Goal: Task Accomplishment & Management: Use online tool/utility

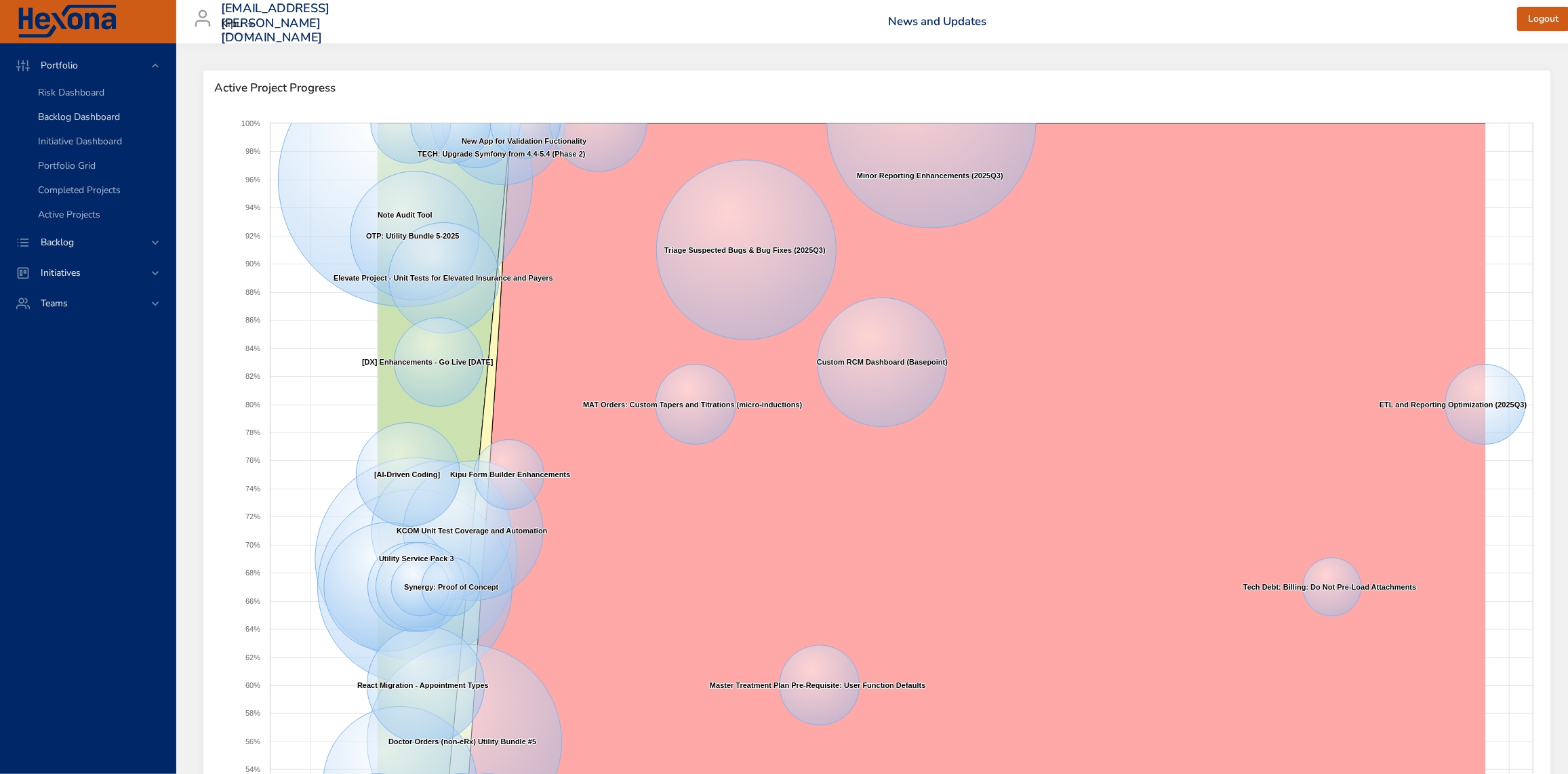
click at [85, 123] on div "Backlog Dashboard" at bounding box center [101, 118] width 127 height 14
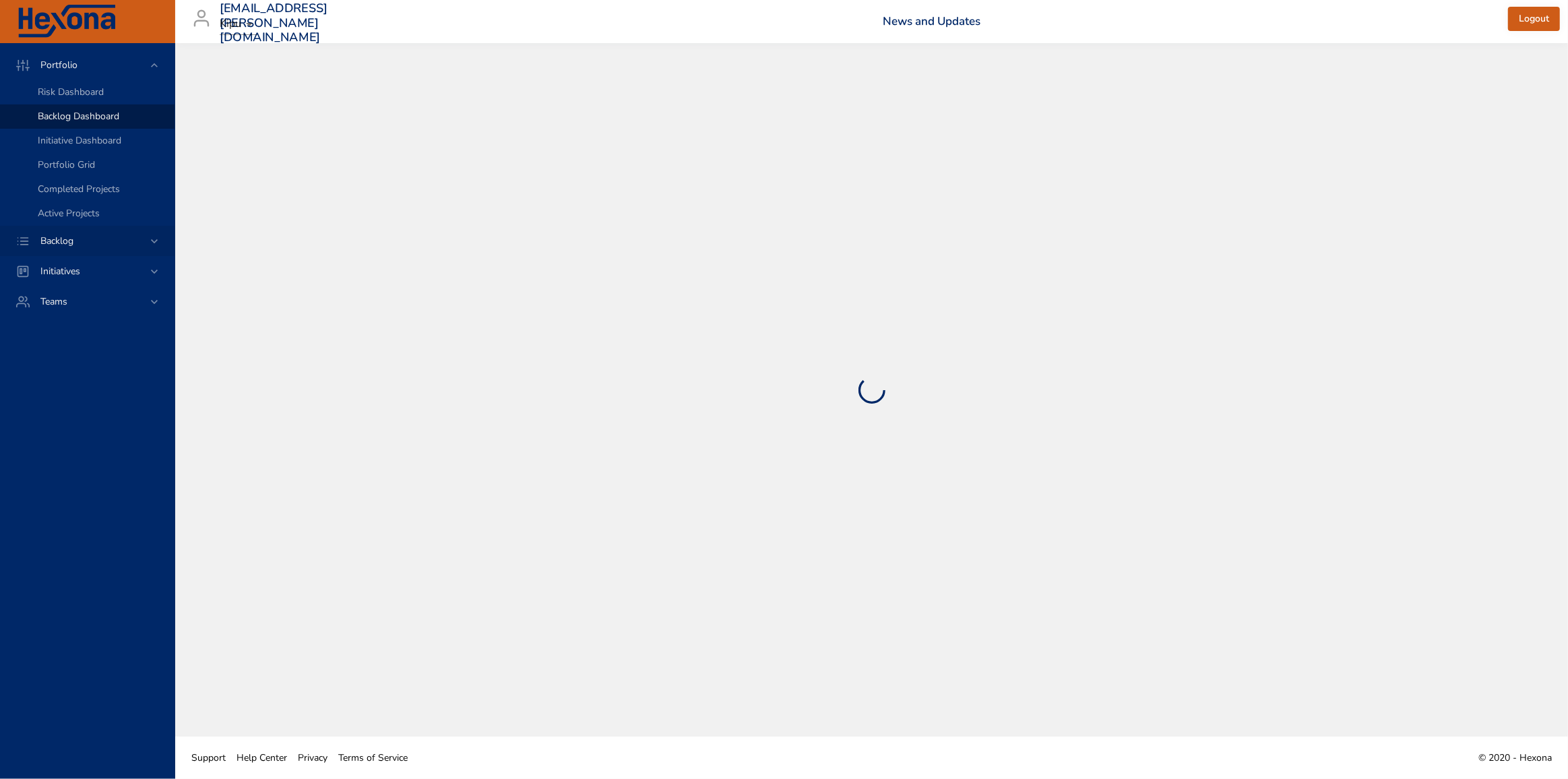
click at [73, 242] on span "Backlog" at bounding box center [57, 241] width 54 height 13
click at [89, 122] on span "Backlog Details" at bounding box center [70, 122] width 65 height 13
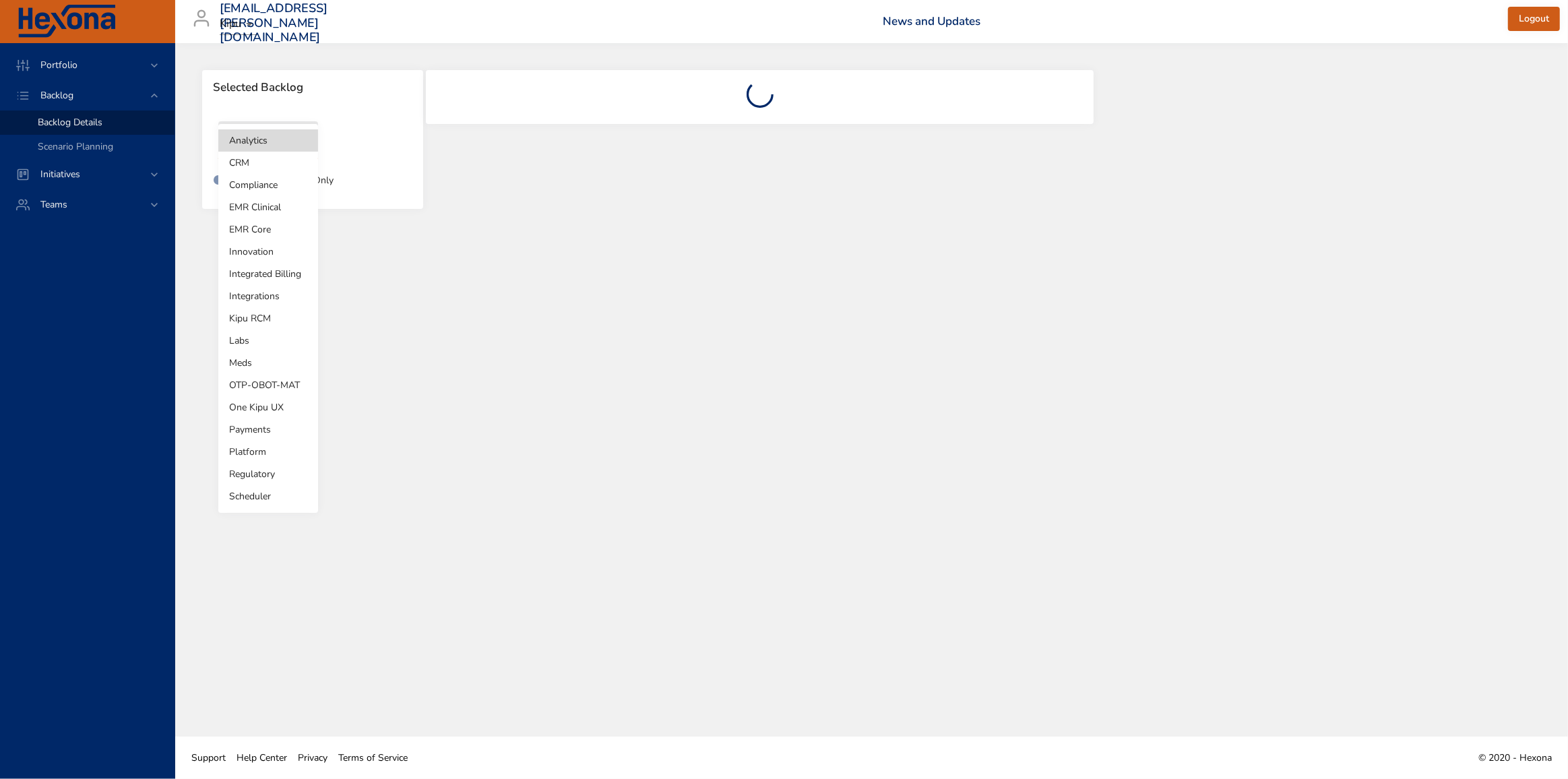
click at [305, 143] on body "Portfolio Backlog Backlog Details Scenario Planning Initiatives Teams [EMAIL_AD…" at bounding box center [784, 389] width 1568 height 779
click at [279, 498] on li "Scheduler" at bounding box center [268, 496] width 100 height 22
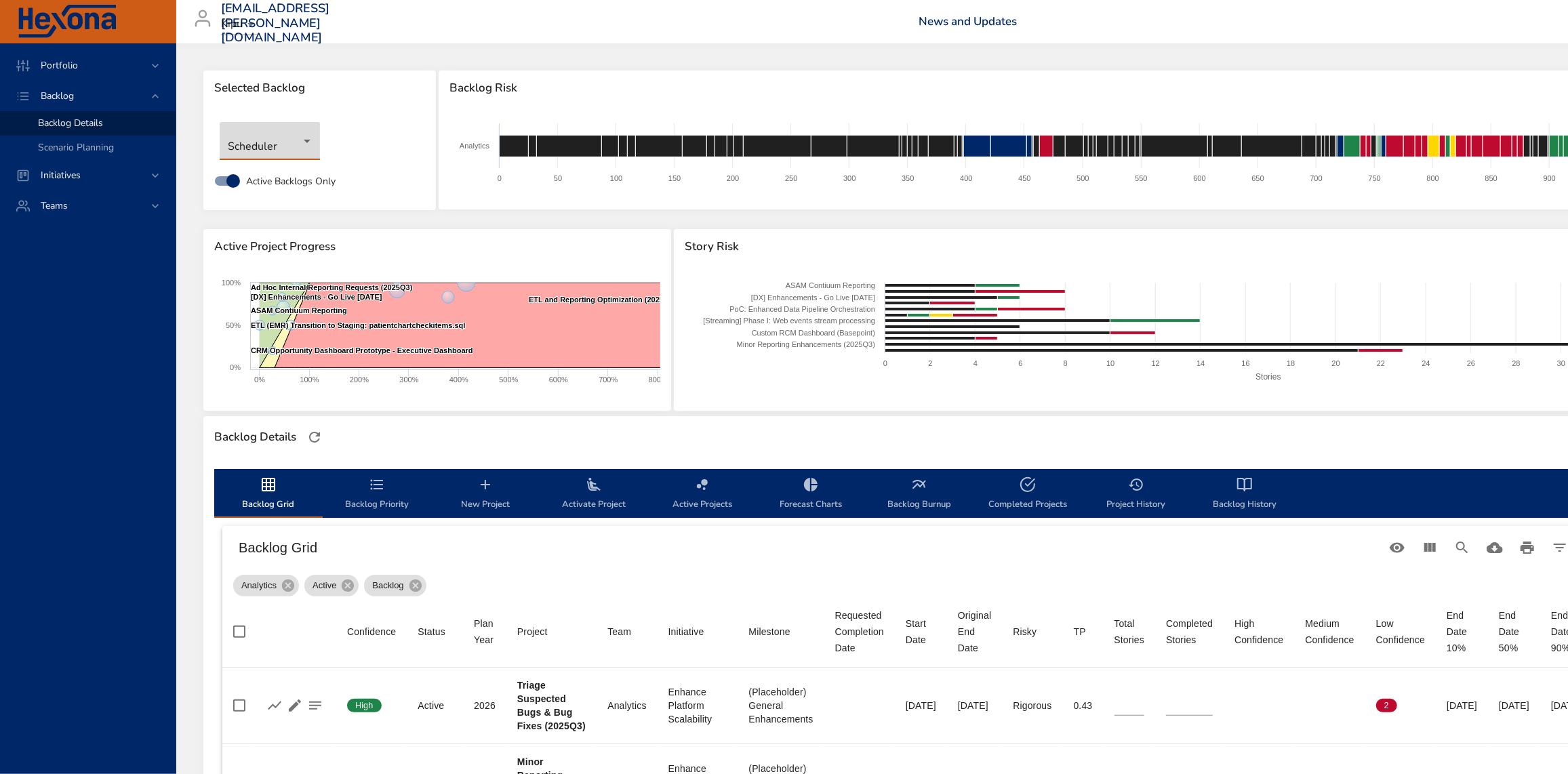
type input "**"
type input "*"
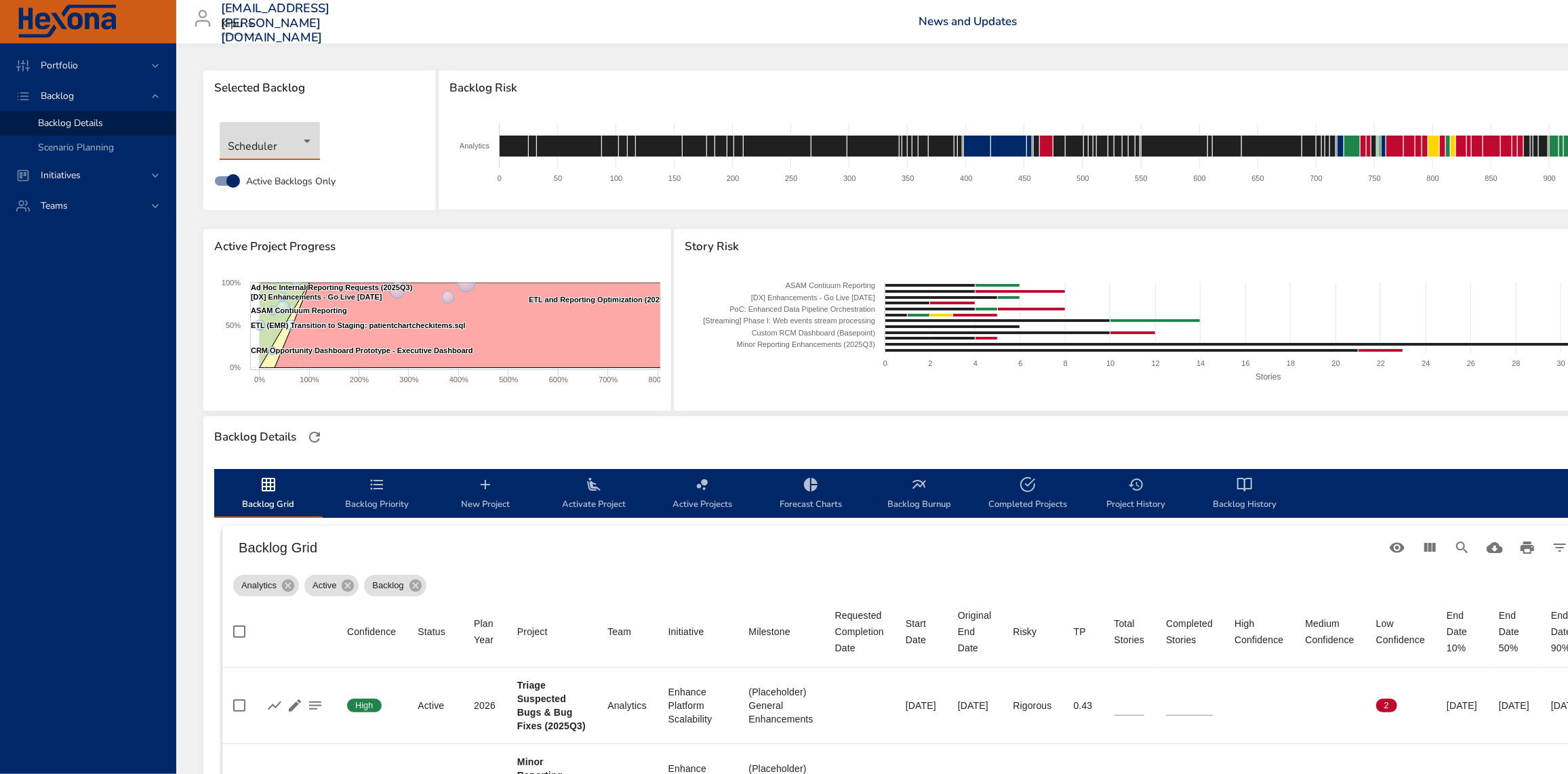
type input "*"
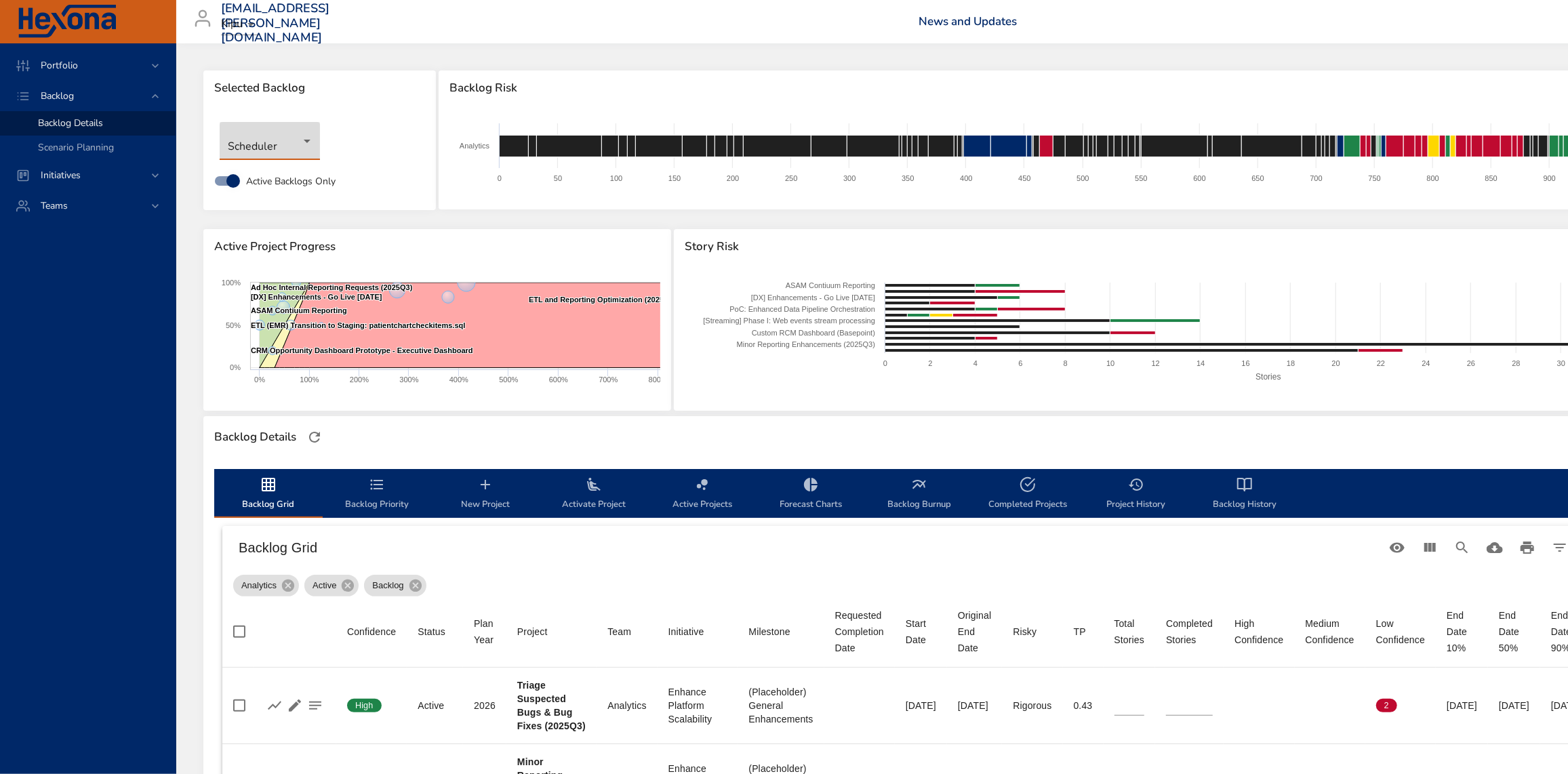
type input "*"
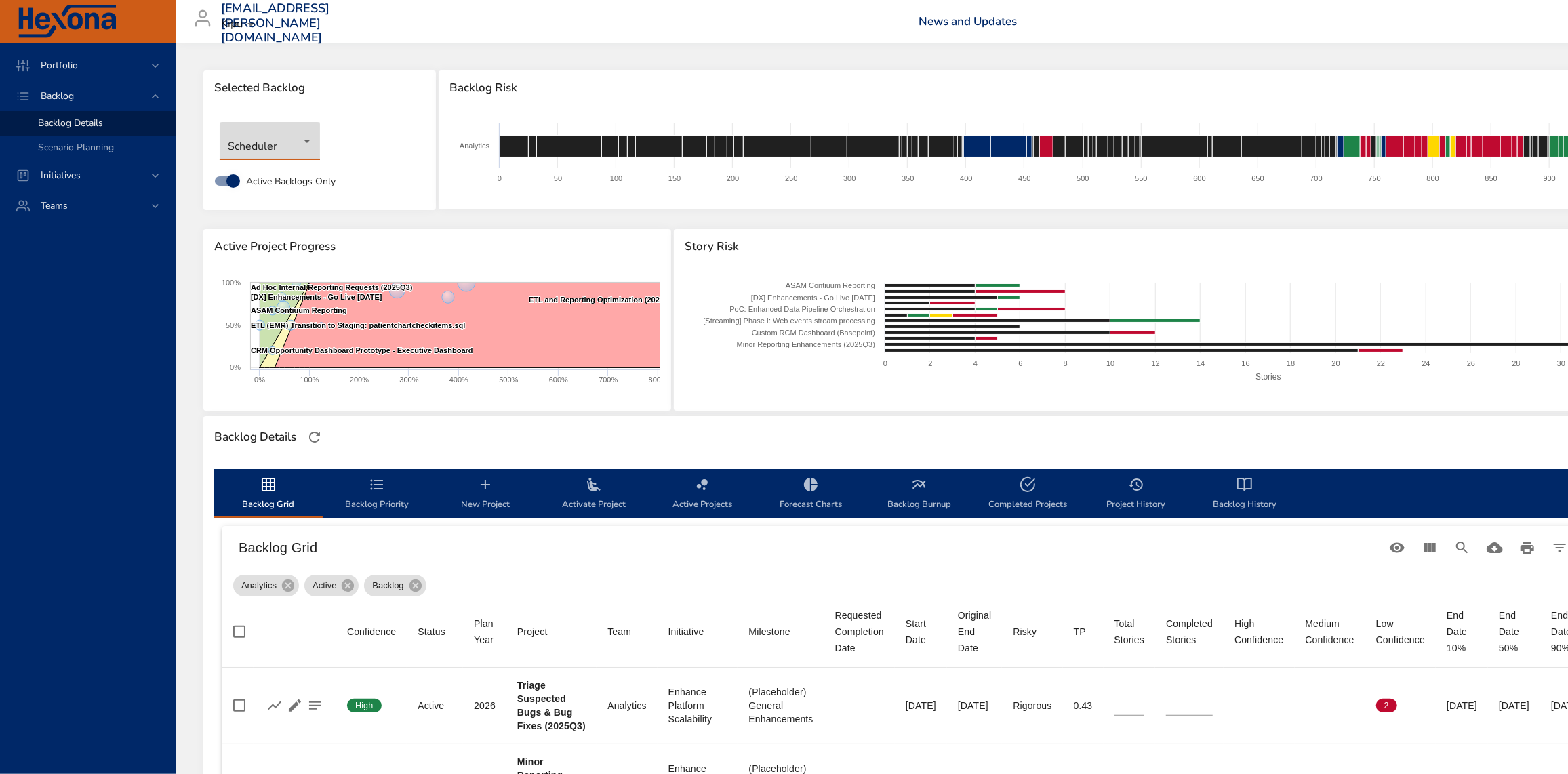
type input "*"
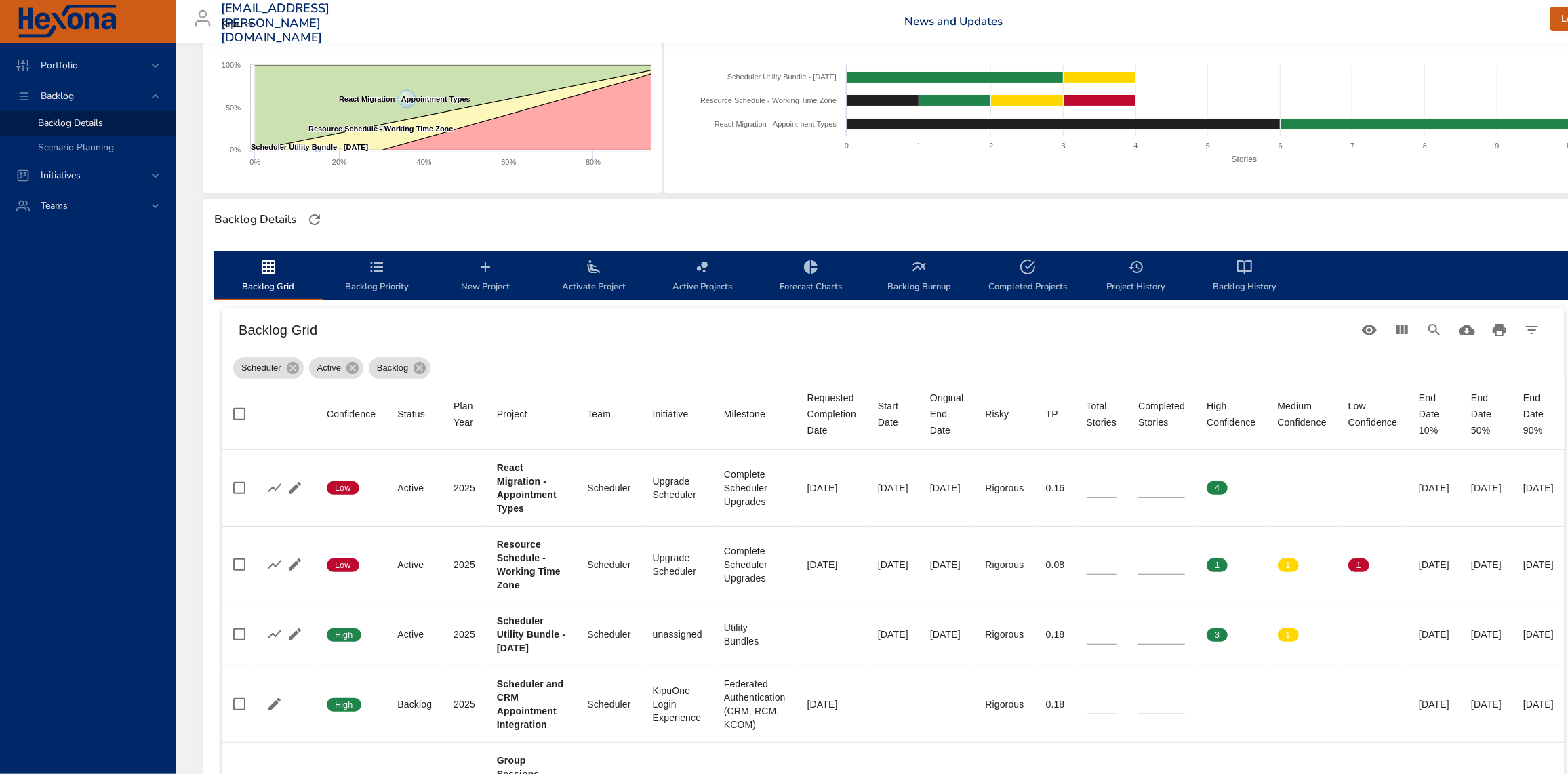
scroll to position [246, 0]
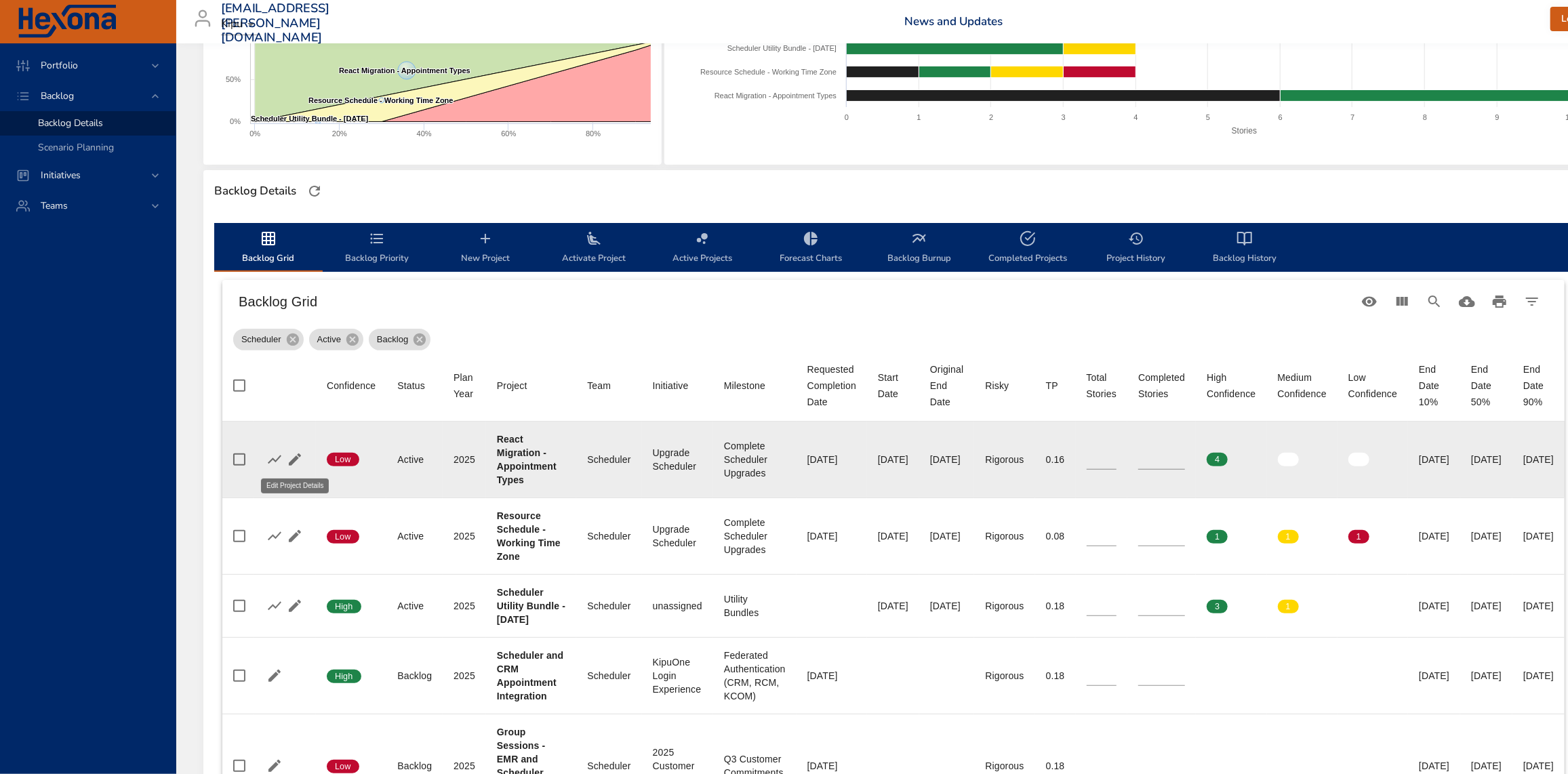
click at [299, 458] on icon "button" at bounding box center [294, 459] width 16 height 16
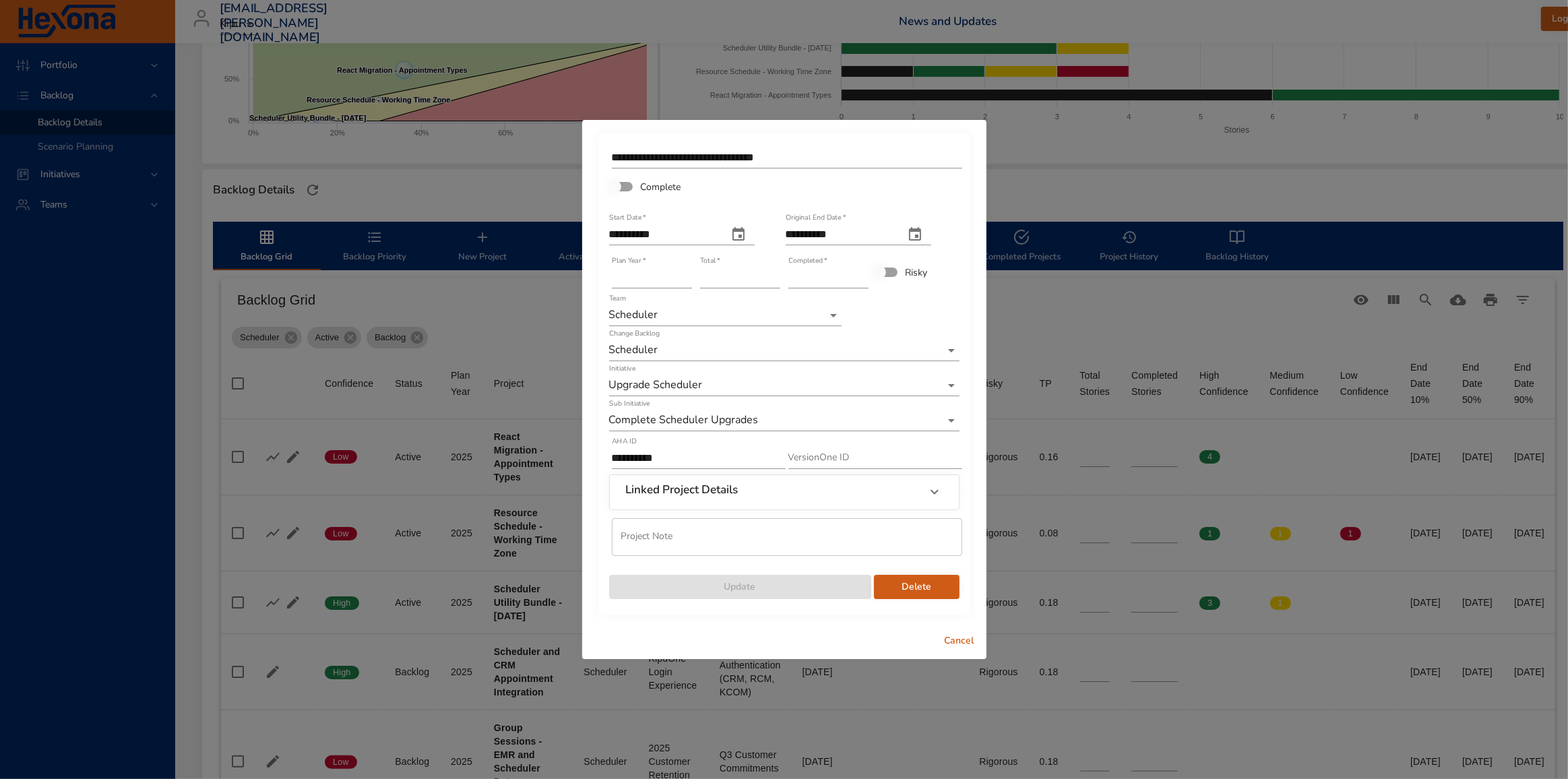
click at [913, 495] on div "Linked Project Details" at bounding box center [772, 492] width 293 height 18
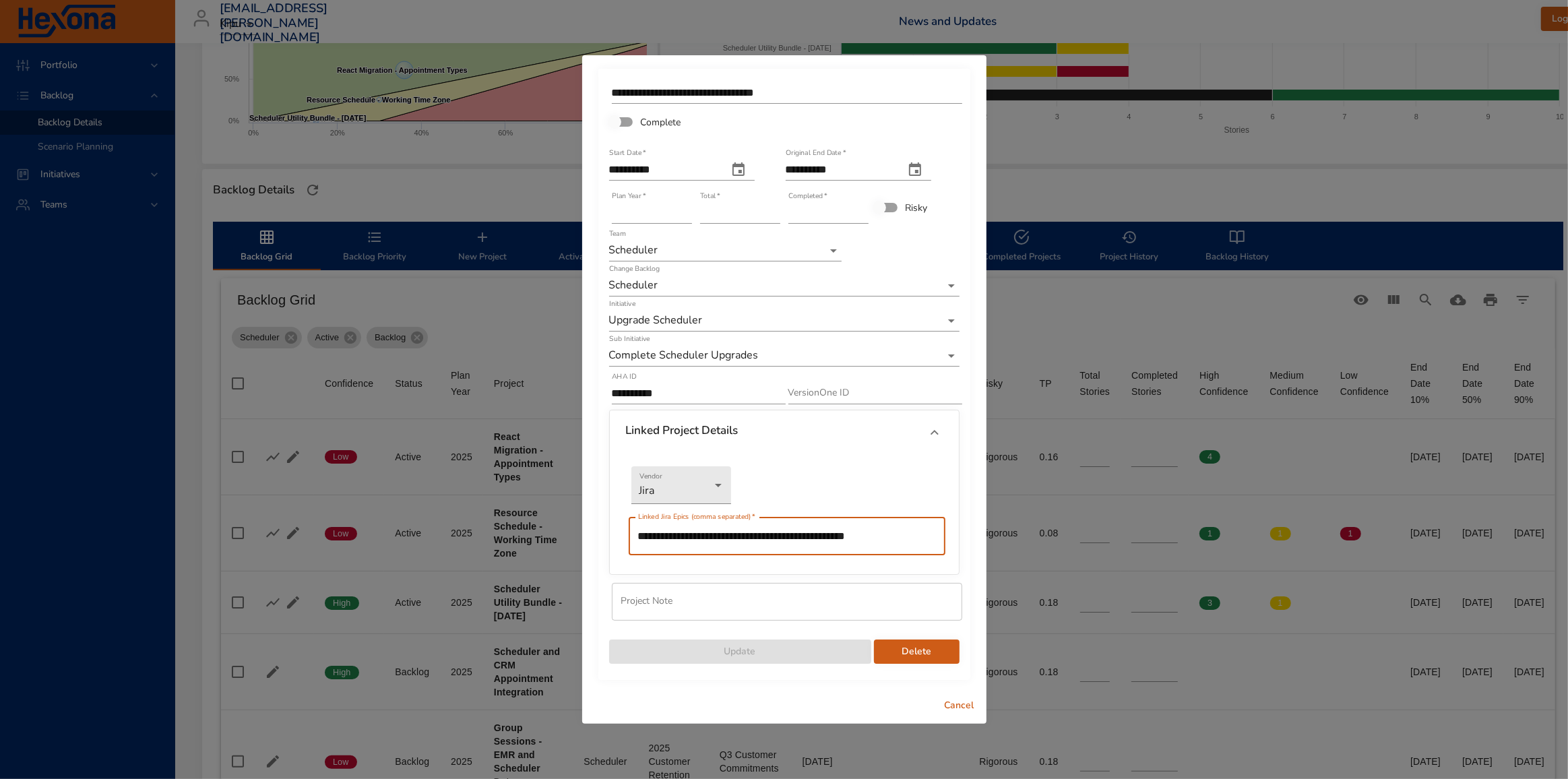
drag, startPoint x: 915, startPoint y: 534, endPoint x: 316, endPoint y: 518, distance: 599.2
click at [316, 518] on div "**********" at bounding box center [784, 389] width 1568 height 779
click at [862, 209] on input "*" at bounding box center [828, 213] width 80 height 21
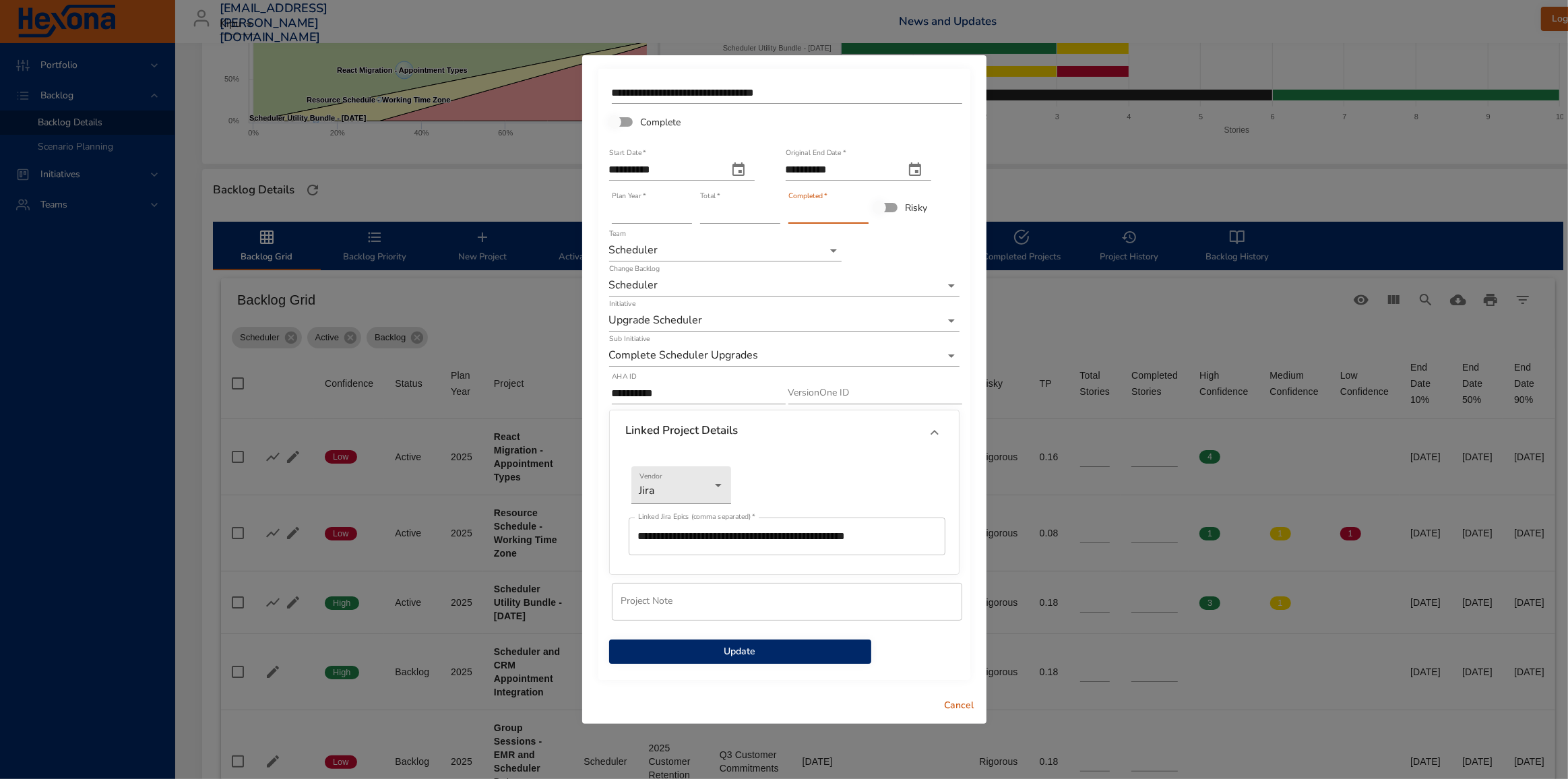
click at [862, 209] on input "*" at bounding box center [828, 213] width 80 height 21
type input "*"
click at [862, 209] on input "*" at bounding box center [828, 213] width 80 height 21
click at [727, 654] on span "Update" at bounding box center [740, 652] width 241 height 17
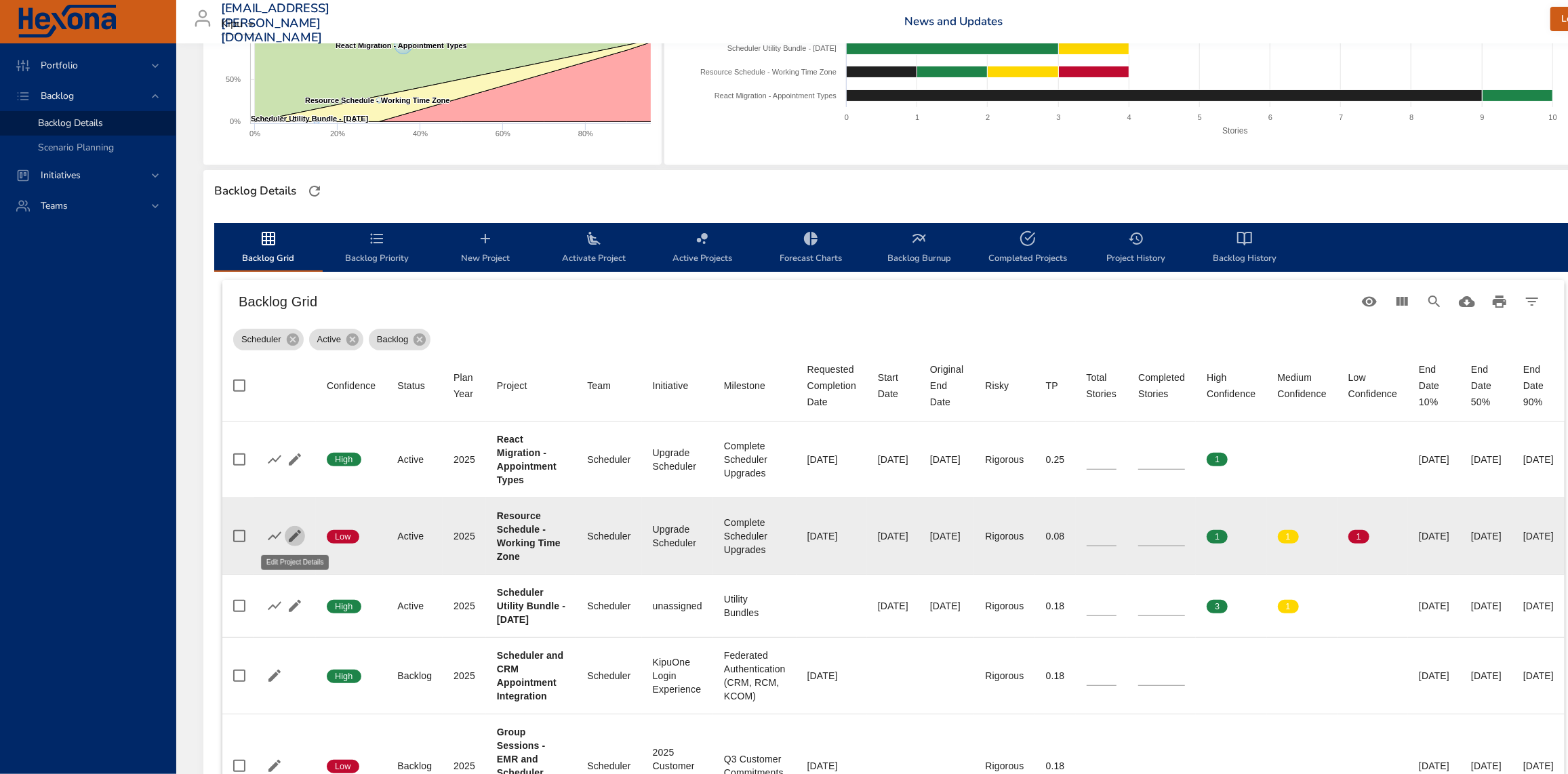
click at [291, 532] on icon "button" at bounding box center [294, 536] width 16 height 16
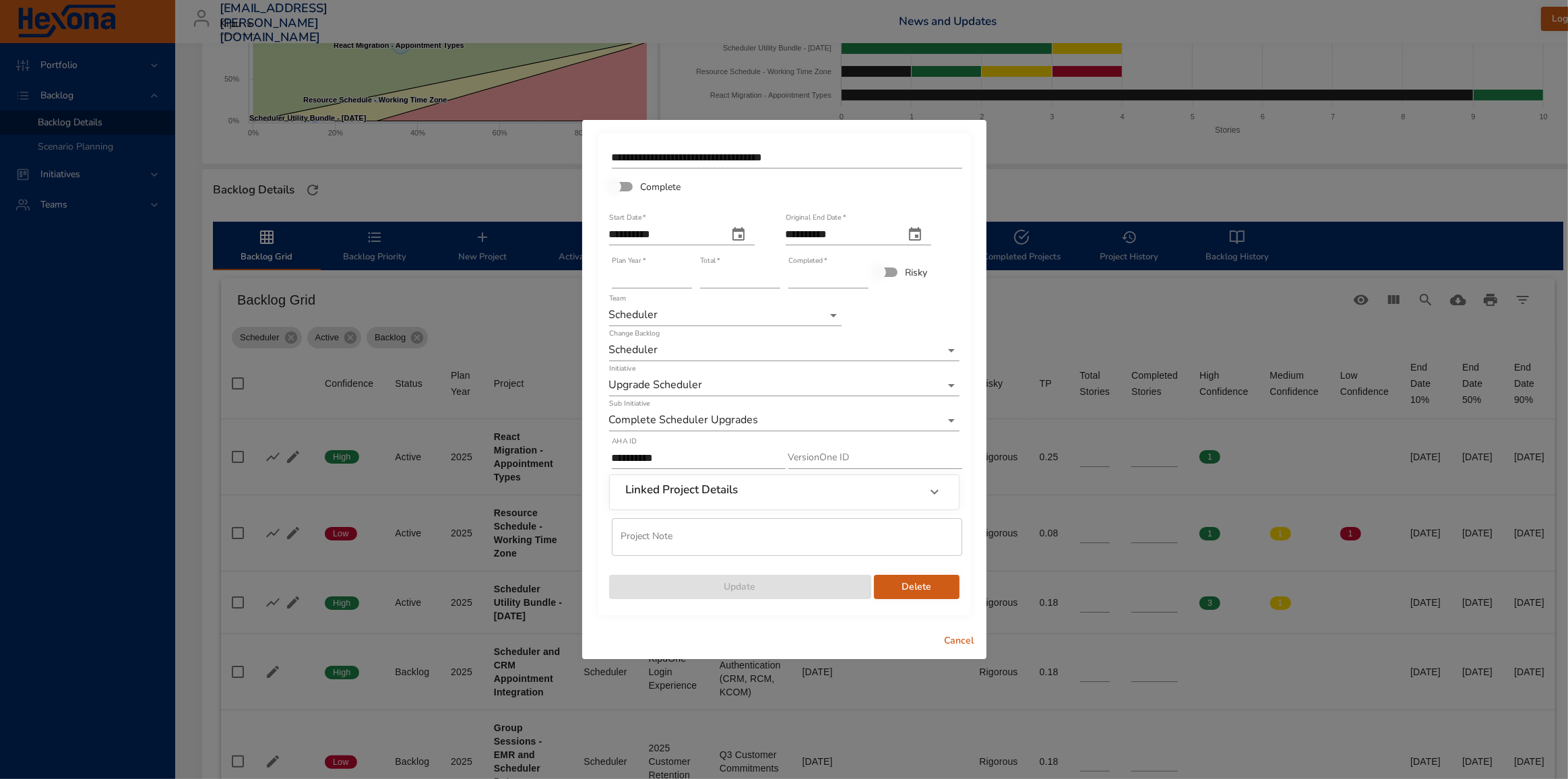
click at [938, 499] on icon at bounding box center [935, 492] width 16 height 16
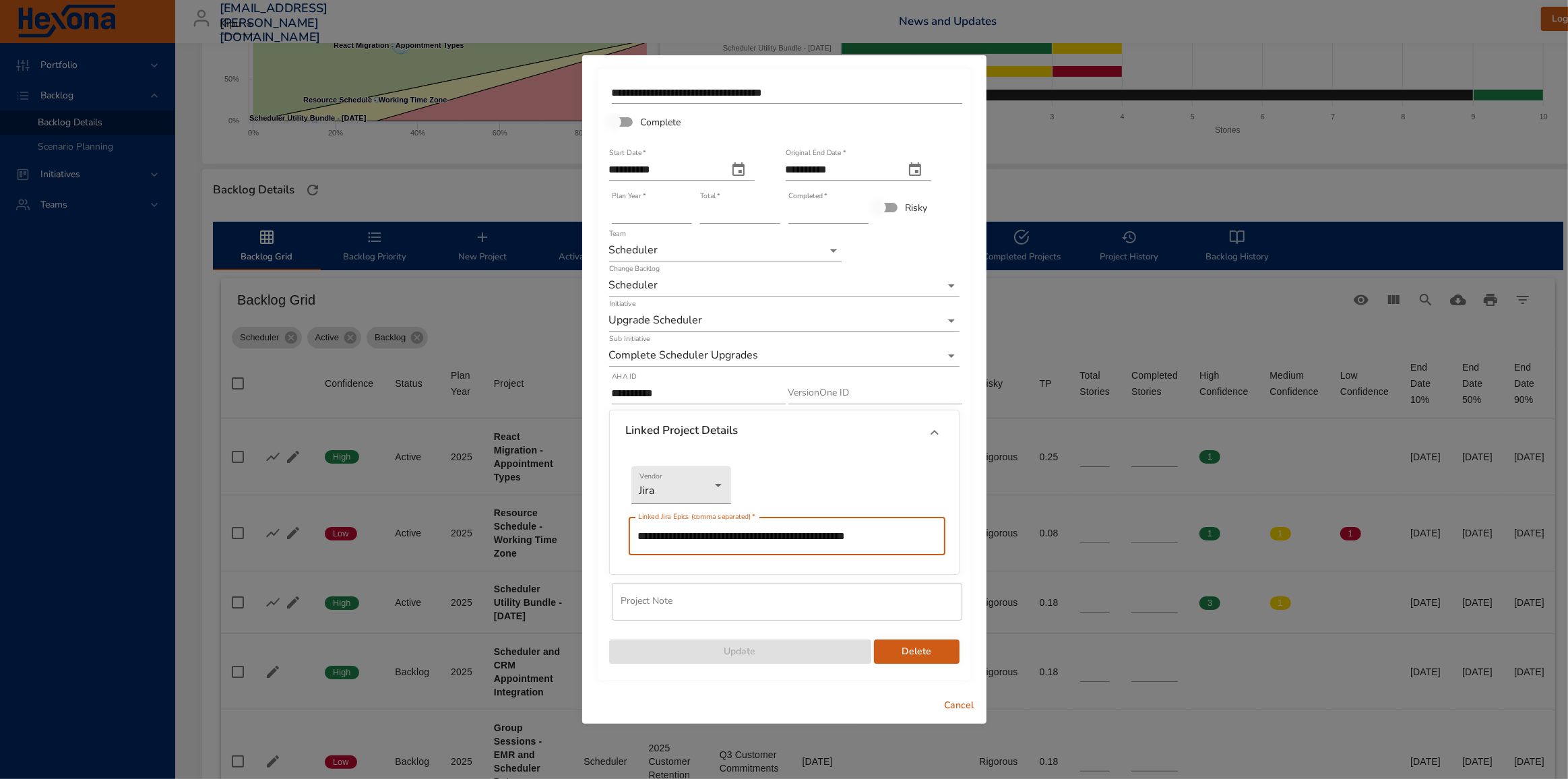
drag, startPoint x: 929, startPoint y: 540, endPoint x: 500, endPoint y: 522, distance: 429.4
click at [500, 522] on div "**********" at bounding box center [784, 389] width 1568 height 779
click at [958, 706] on span "Cancel" at bounding box center [960, 706] width 32 height 17
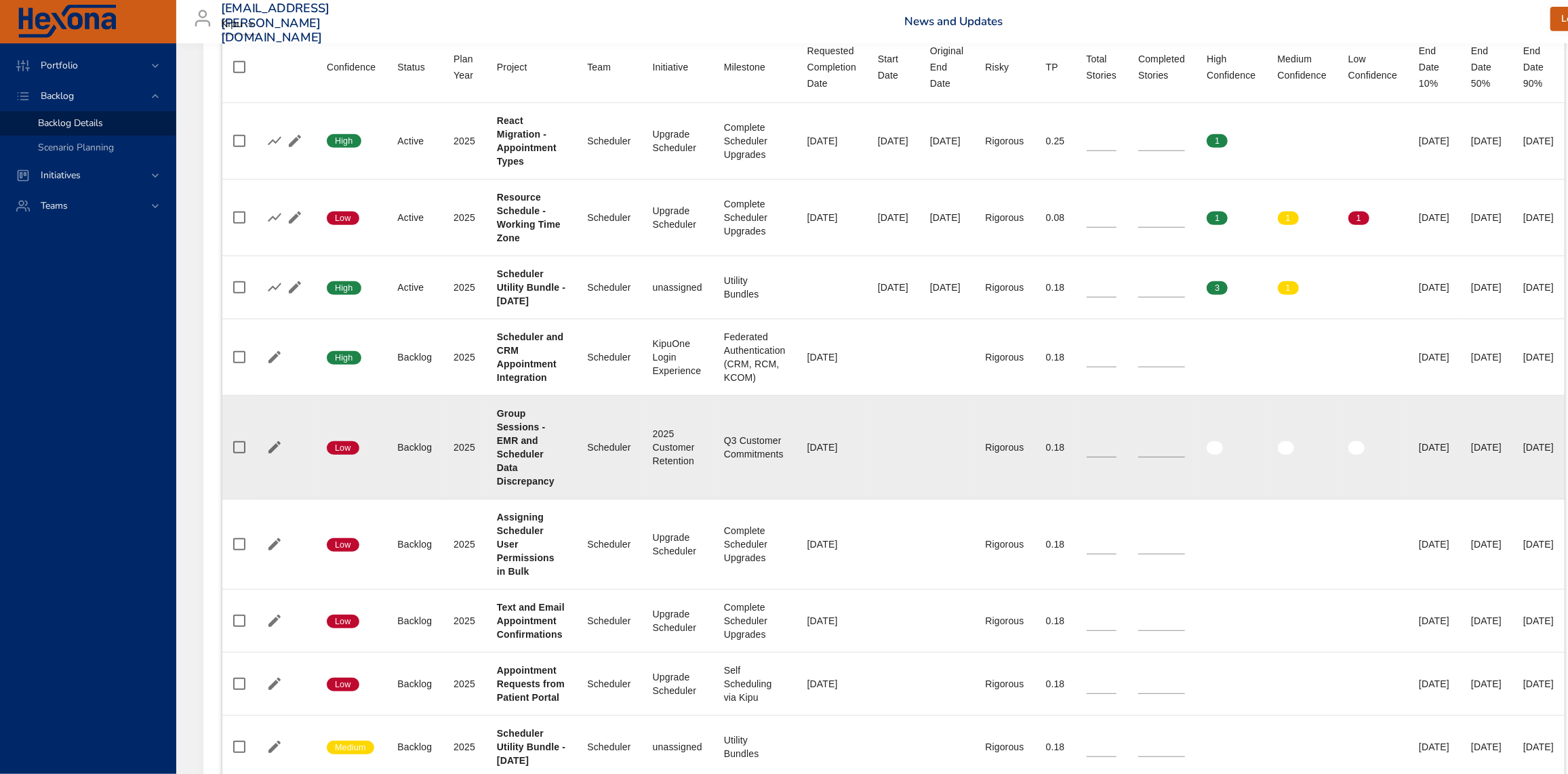
scroll to position [583, 0]
